Goal: Transaction & Acquisition: Book appointment/travel/reservation

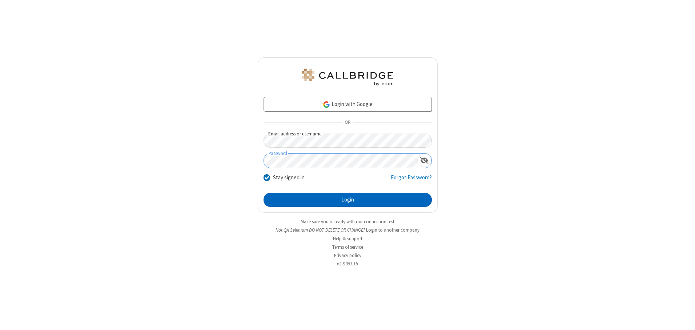
click at [347, 200] on button "Login" at bounding box center [347, 200] width 168 height 15
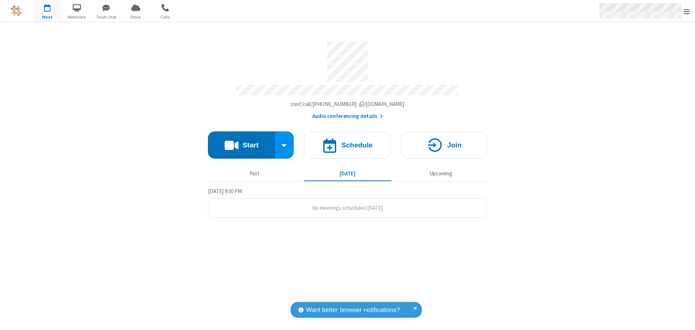
click at [687, 11] on span "Open menu" at bounding box center [687, 11] width 6 height 7
click at [47, 11] on span "button" at bounding box center [47, 7] width 27 height 12
click at [347, 142] on h4 "Schedule" at bounding box center [356, 145] width 31 height 7
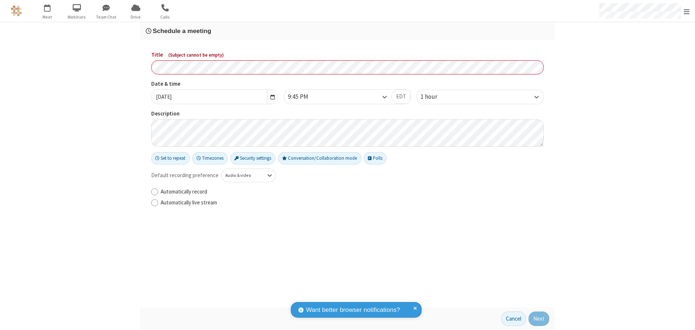
click at [347, 31] on h3 "Schedule a meeting" at bounding box center [347, 31] width 403 height 7
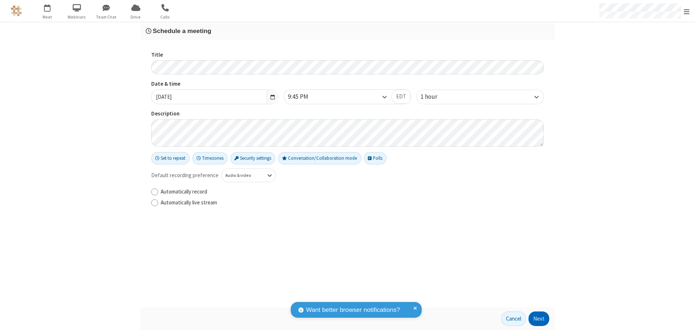
click at [539, 319] on button "Next" at bounding box center [538, 319] width 21 height 15
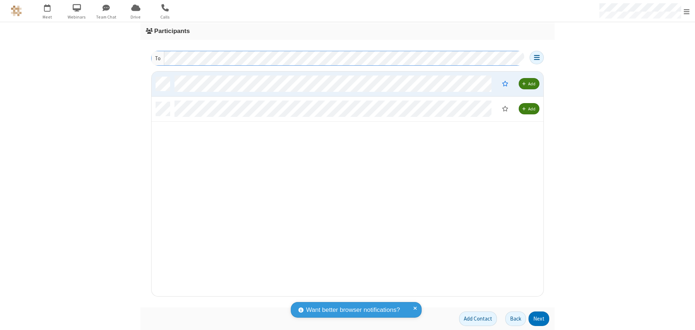
scroll to position [220, 386]
click at [539, 319] on button "Next" at bounding box center [538, 319] width 21 height 15
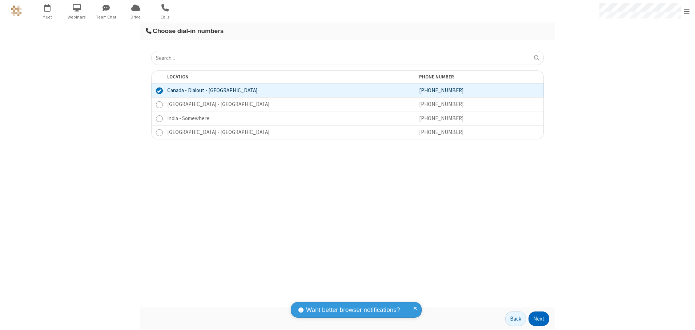
click at [539, 319] on button "Next" at bounding box center [538, 319] width 21 height 15
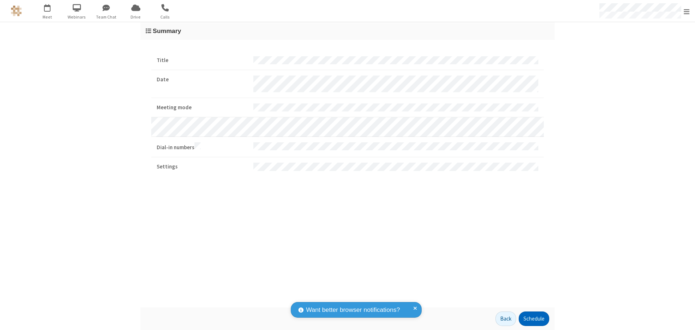
click at [534, 319] on button "Schedule" at bounding box center [534, 319] width 31 height 15
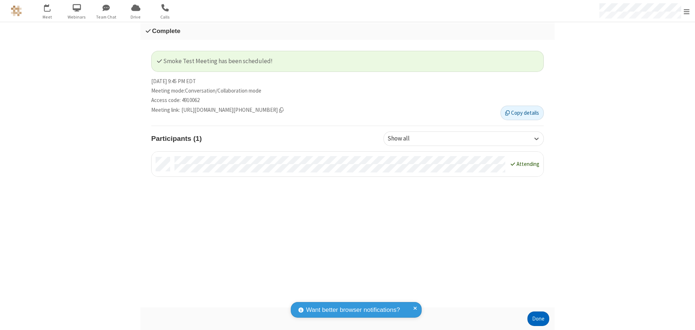
click at [538, 319] on button "Done" at bounding box center [538, 319] width 22 height 15
